Goal: Task Accomplishment & Management: Manage account settings

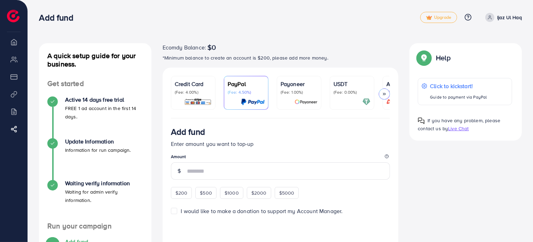
click at [511, 16] on p "Ijaz Ul Haq" at bounding box center [510, 17] width 25 height 8
click at [463, 45] on link "Log out" at bounding box center [489, 42] width 66 height 16
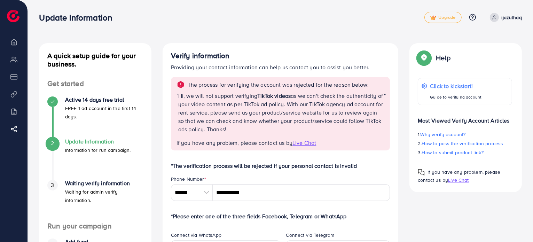
click at [511, 20] on p "ijazulhaq" at bounding box center [512, 17] width 20 height 8
click at [471, 44] on link "Log out" at bounding box center [489, 42] width 66 height 16
